Goal: Task Accomplishment & Management: Use online tool/utility

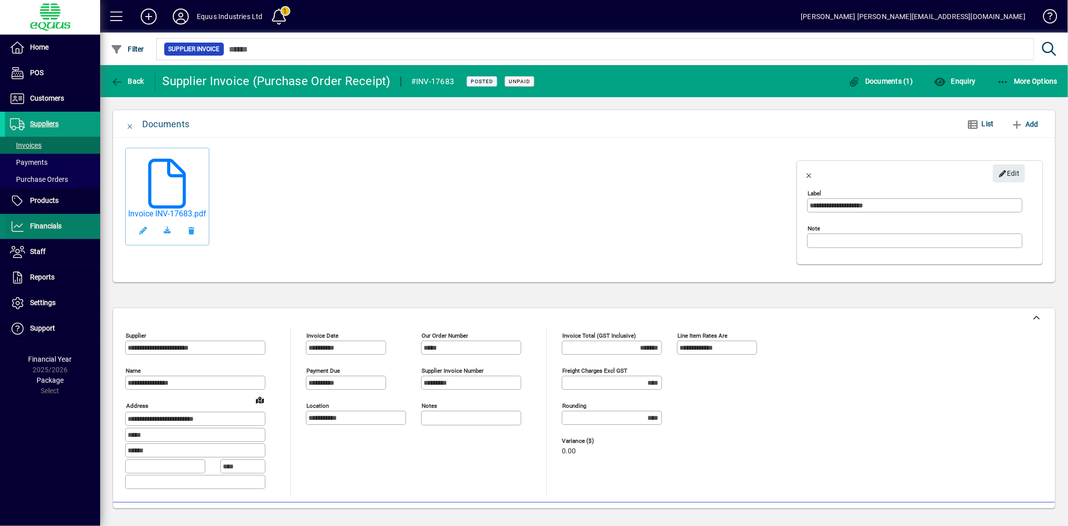
click at [38, 229] on span "Financials" at bounding box center [46, 226] width 32 height 8
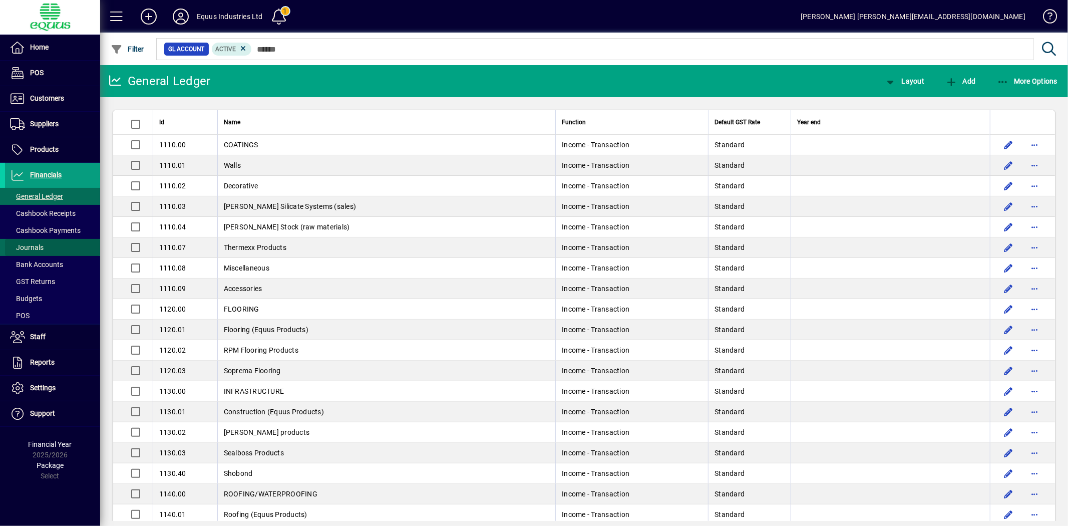
click at [41, 243] on span "Journals" at bounding box center [27, 247] width 34 height 8
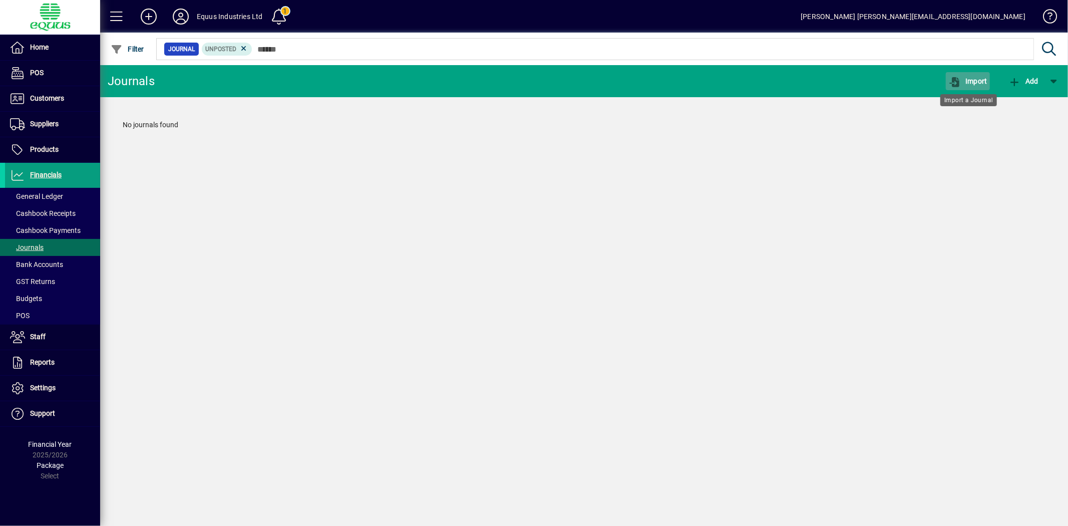
click at [975, 81] on span "Import" at bounding box center [968, 81] width 39 height 8
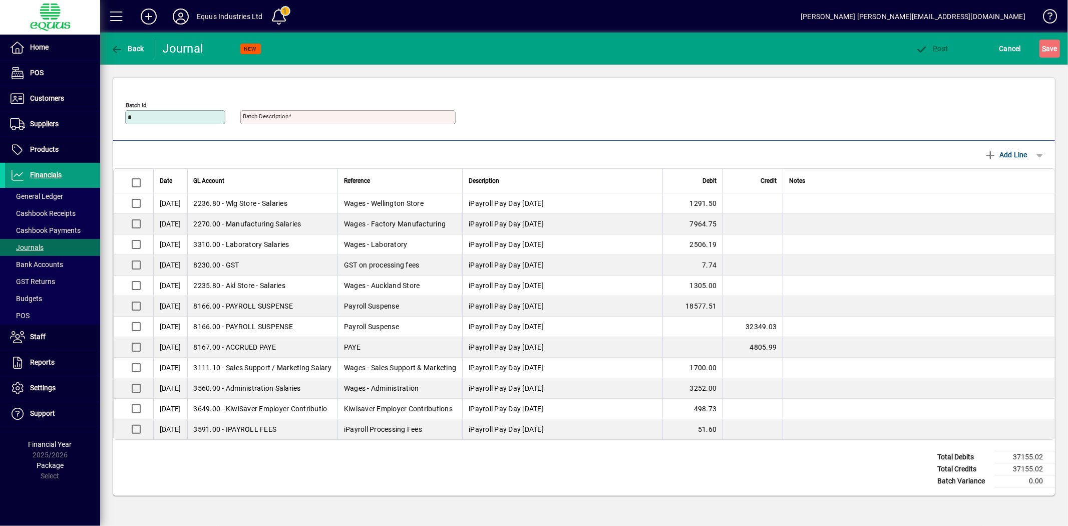
click at [147, 116] on input "*" at bounding box center [176, 117] width 97 height 8
type input "**********"
click at [935, 50] on span "P" at bounding box center [936, 49] width 5 height 8
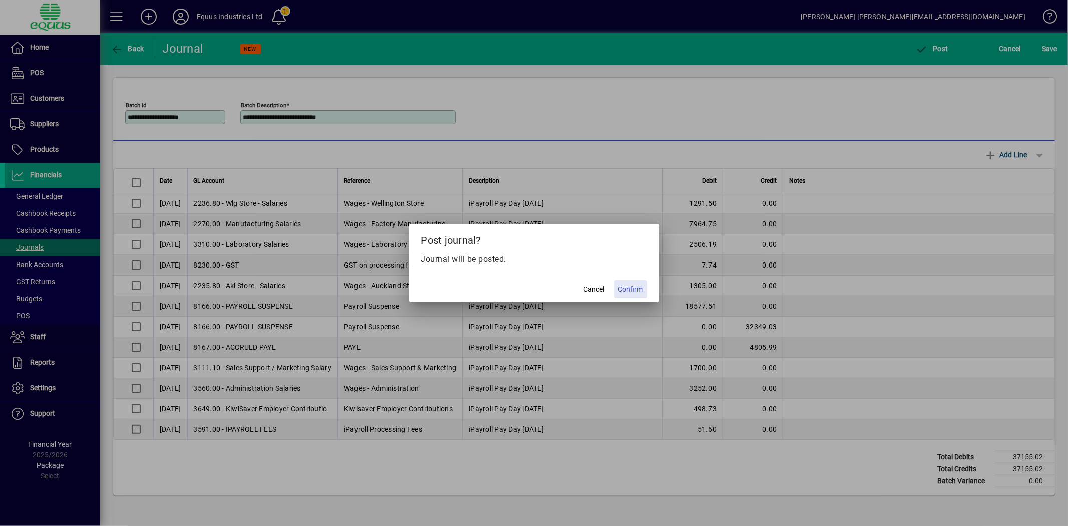
click at [628, 287] on span "Confirm" at bounding box center [631, 289] width 25 height 11
